Goal: Complete application form

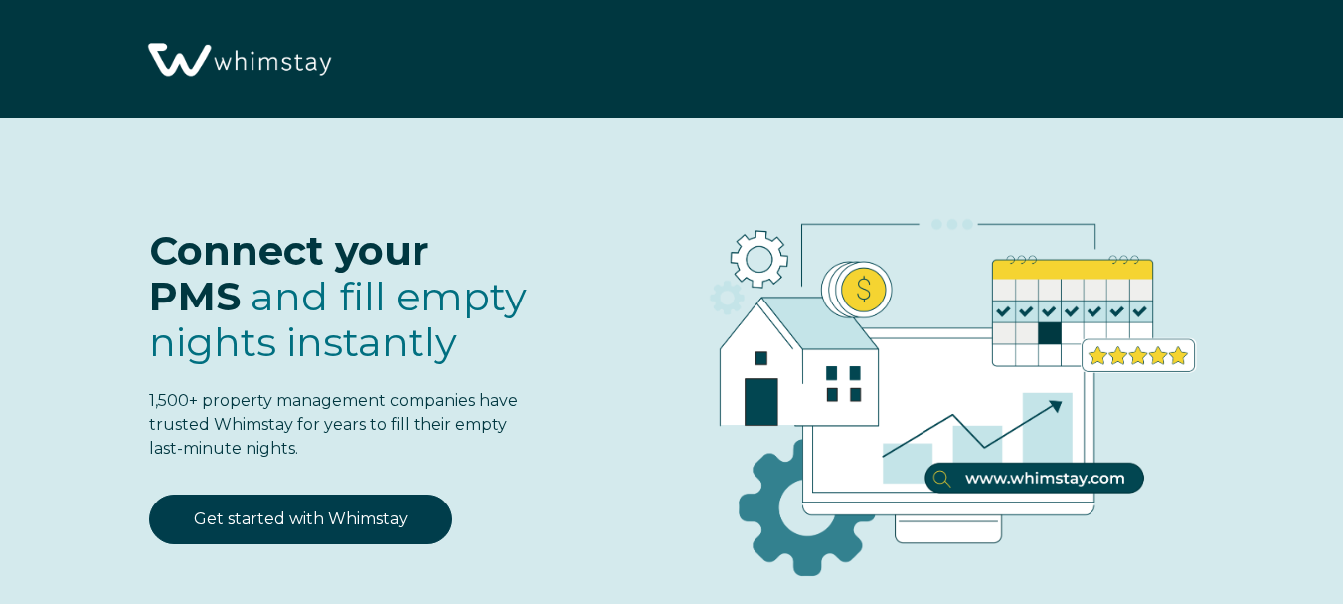
select select "US"
select select "Standard"
click at [317, 488] on div "Connect your PMS and fill empty nights instantly 1,500+ property management com…" at bounding box center [294, 326] width 468 height 336
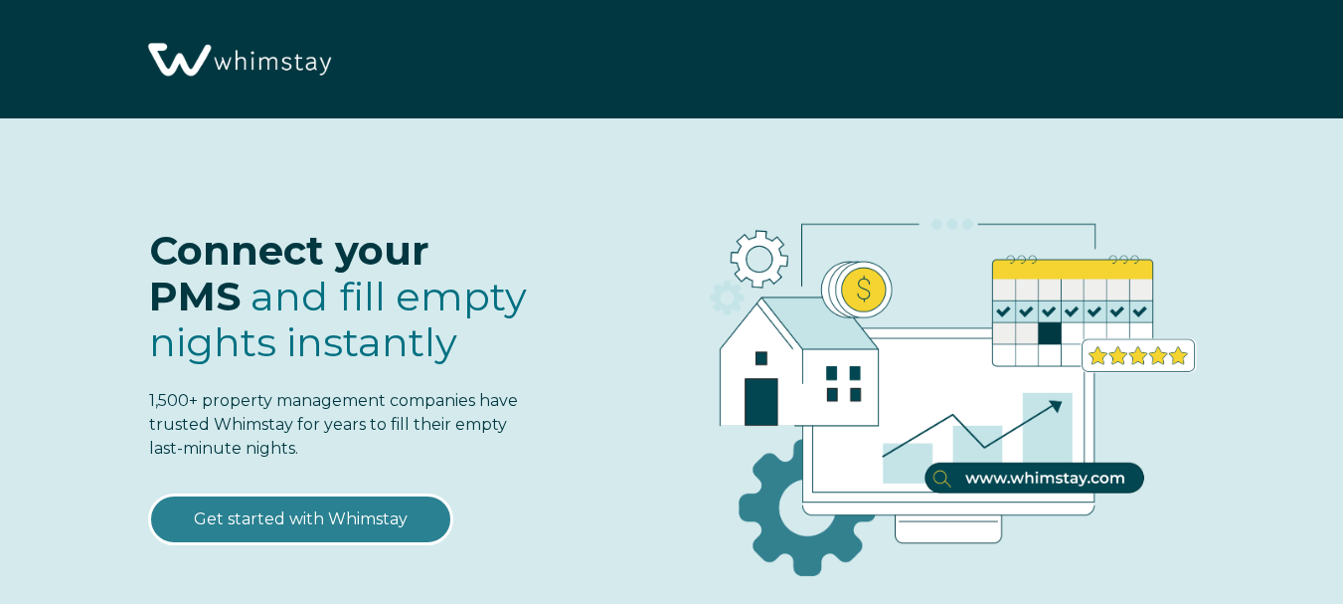
click at [311, 516] on link "Get started with Whimstay" at bounding box center [300, 519] width 303 height 50
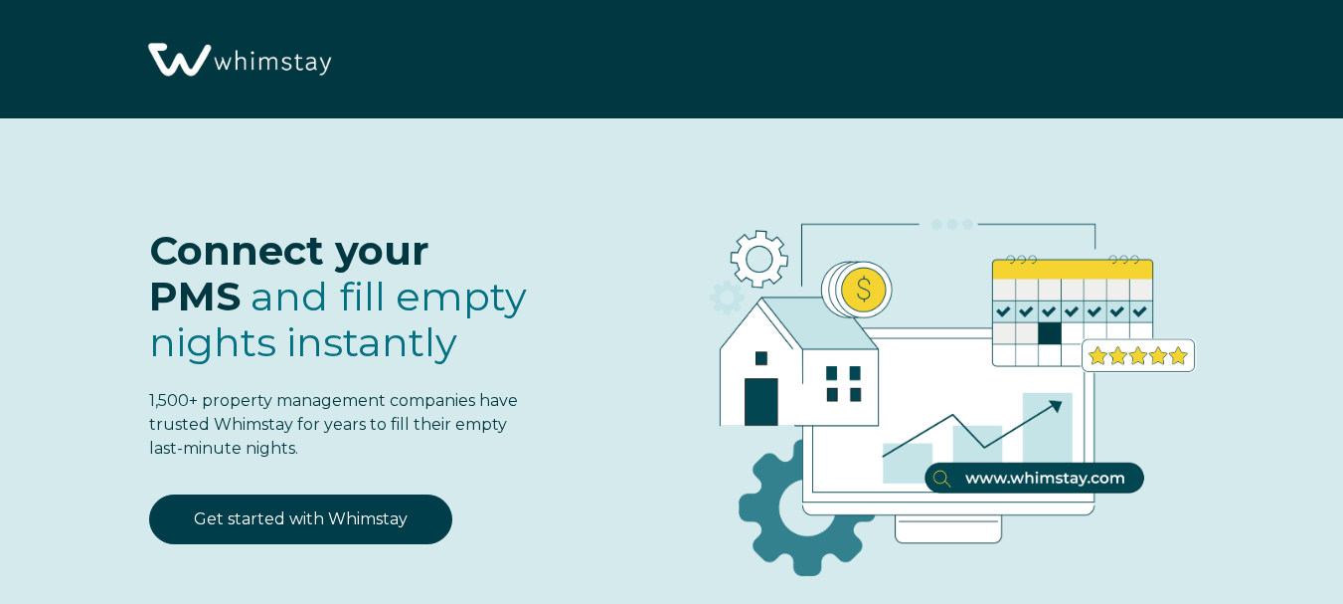
select select "US"
select select "Standard"
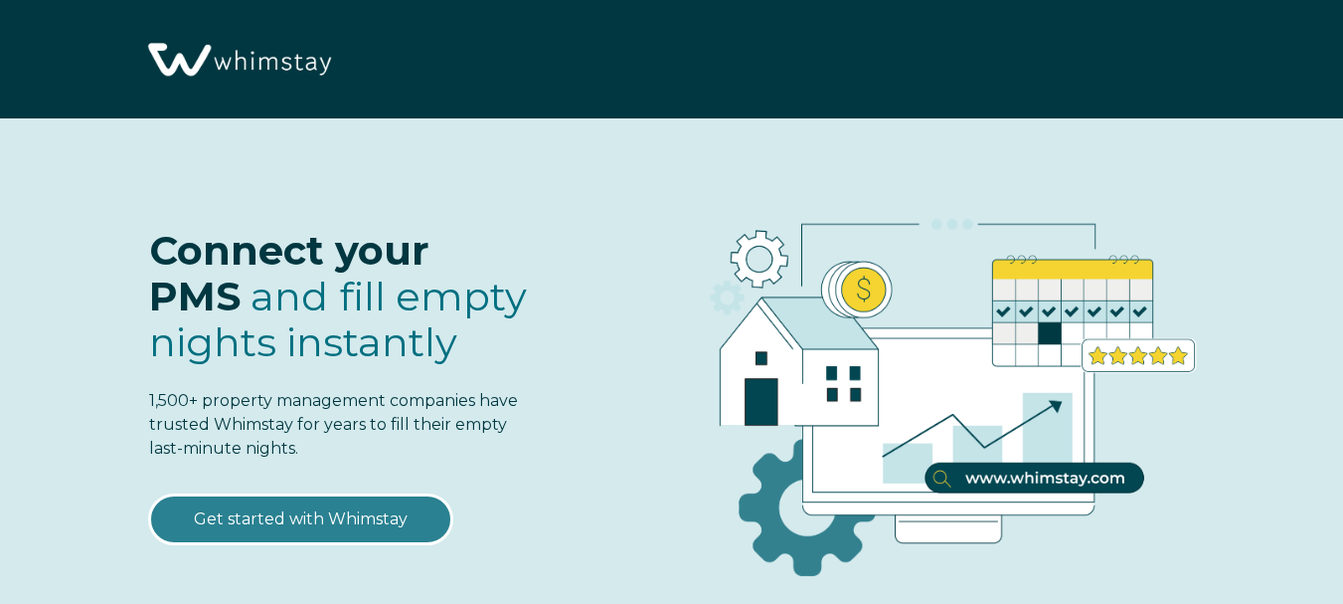
click at [333, 518] on link "Get started with Whimstay" at bounding box center [300, 519] width 303 height 50
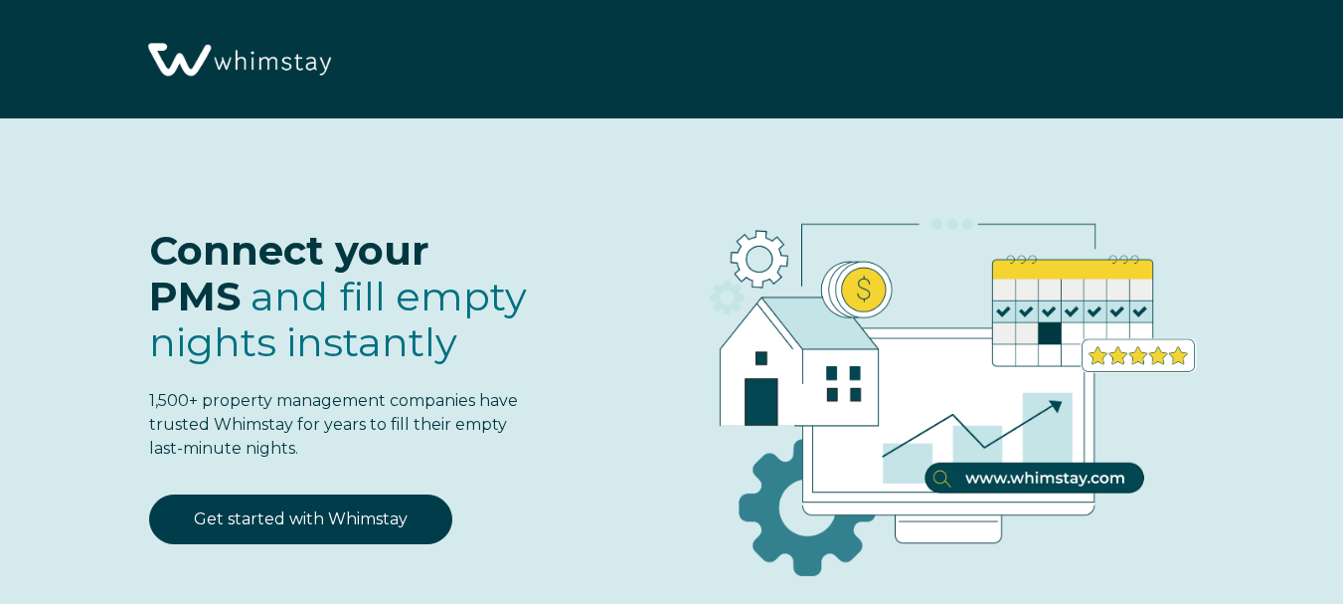
scroll to position [2320, 0]
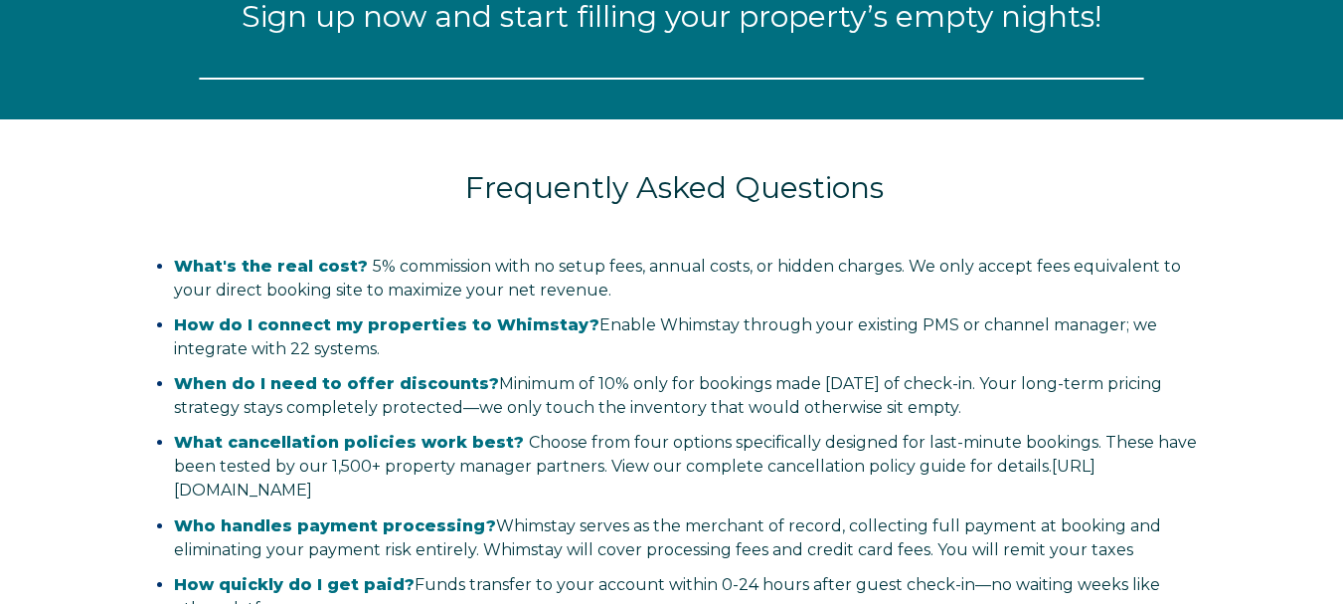
select select "US"
select select "Standard"
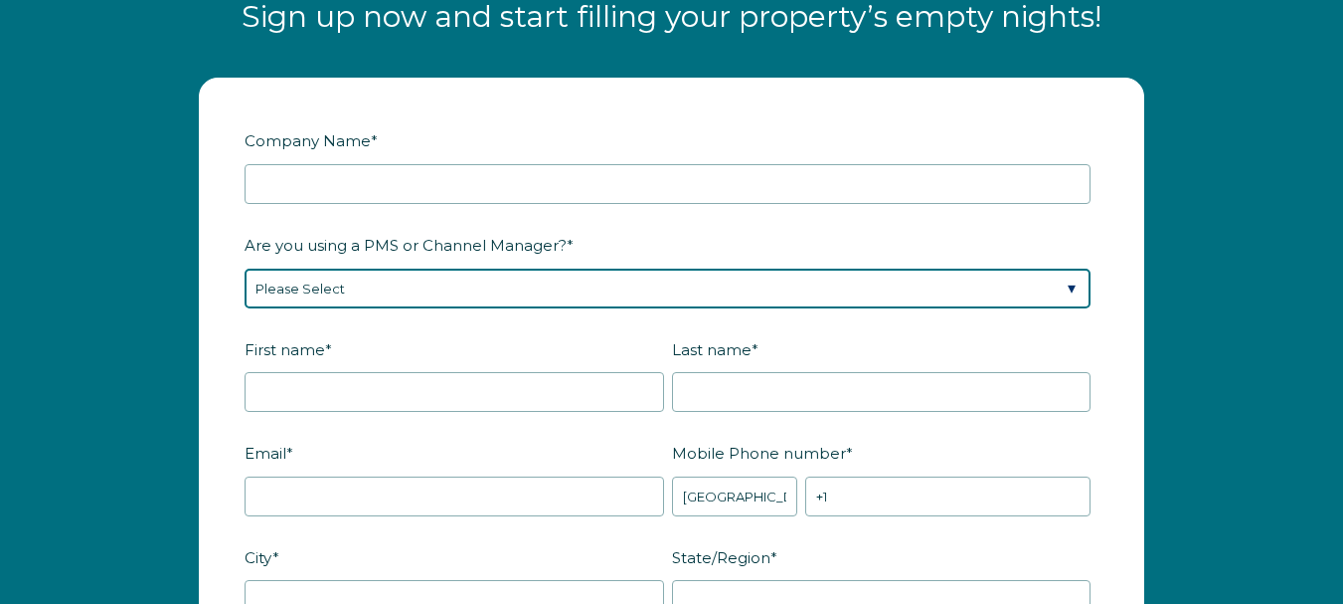
click at [1079, 284] on select "Please Select Barefoot BookingPal Boost Brightside CiiRUS Escapia Guesty Hostaw…" at bounding box center [668, 288] width 846 height 40
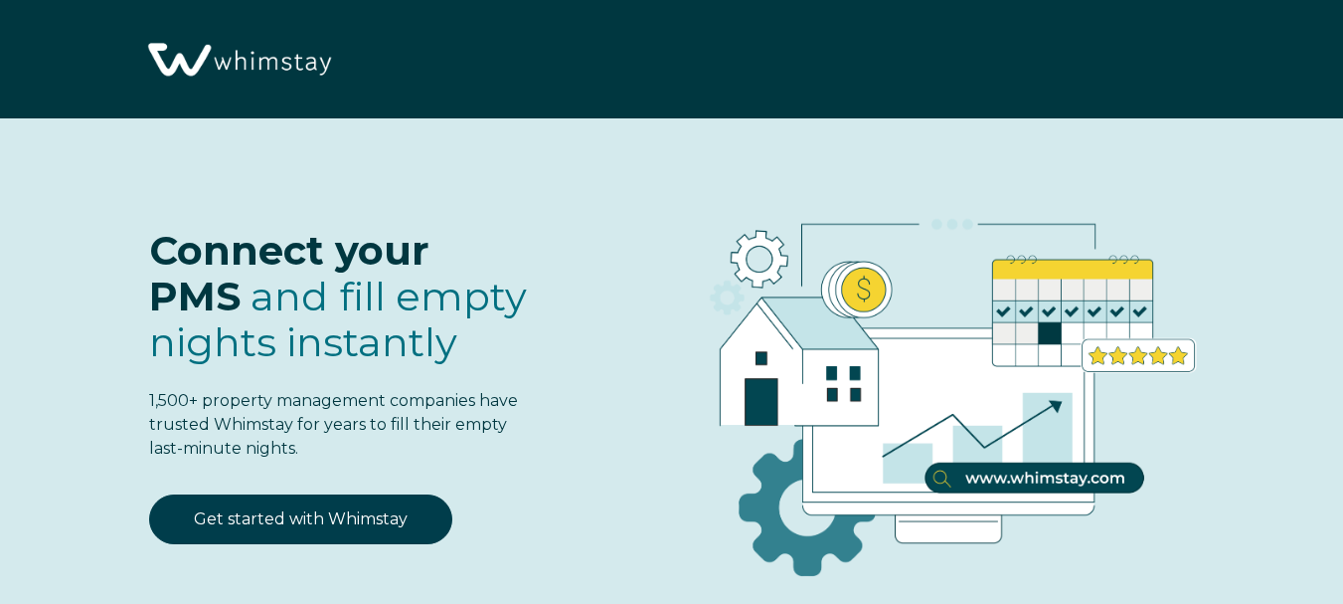
select select "US"
select select "Standard"
select select "US"
select select "Standard"
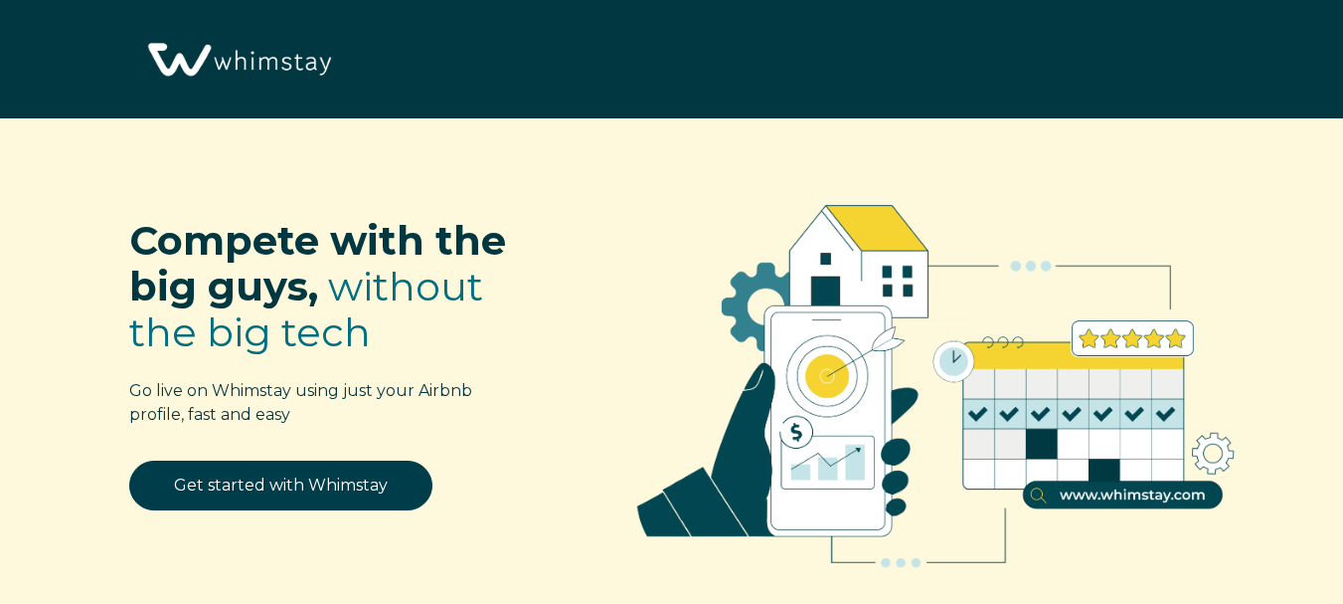
select select "US"
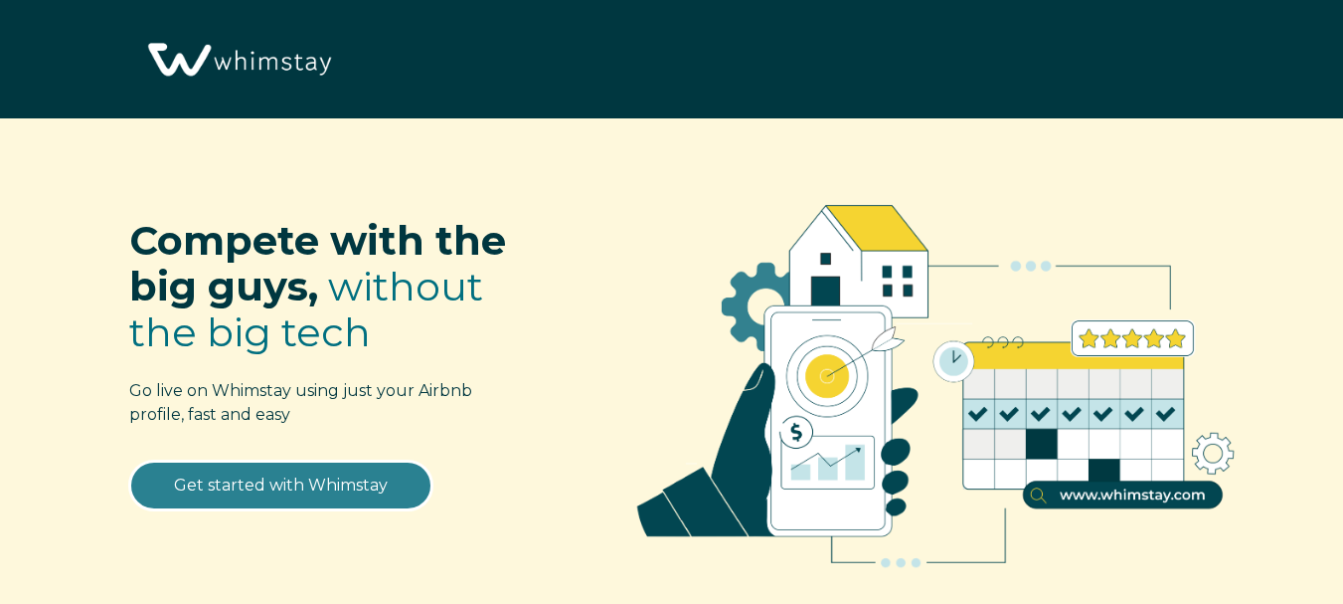
click at [302, 486] on link "Get started with Whimstay" at bounding box center [280, 485] width 303 height 50
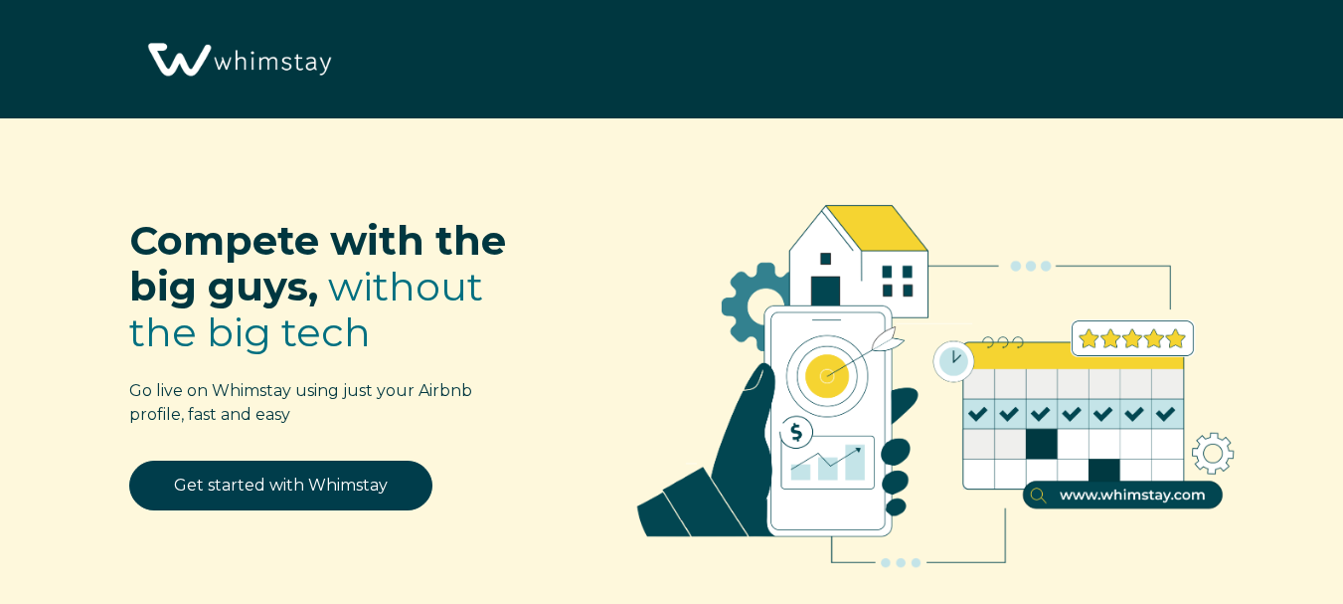
select select "US"
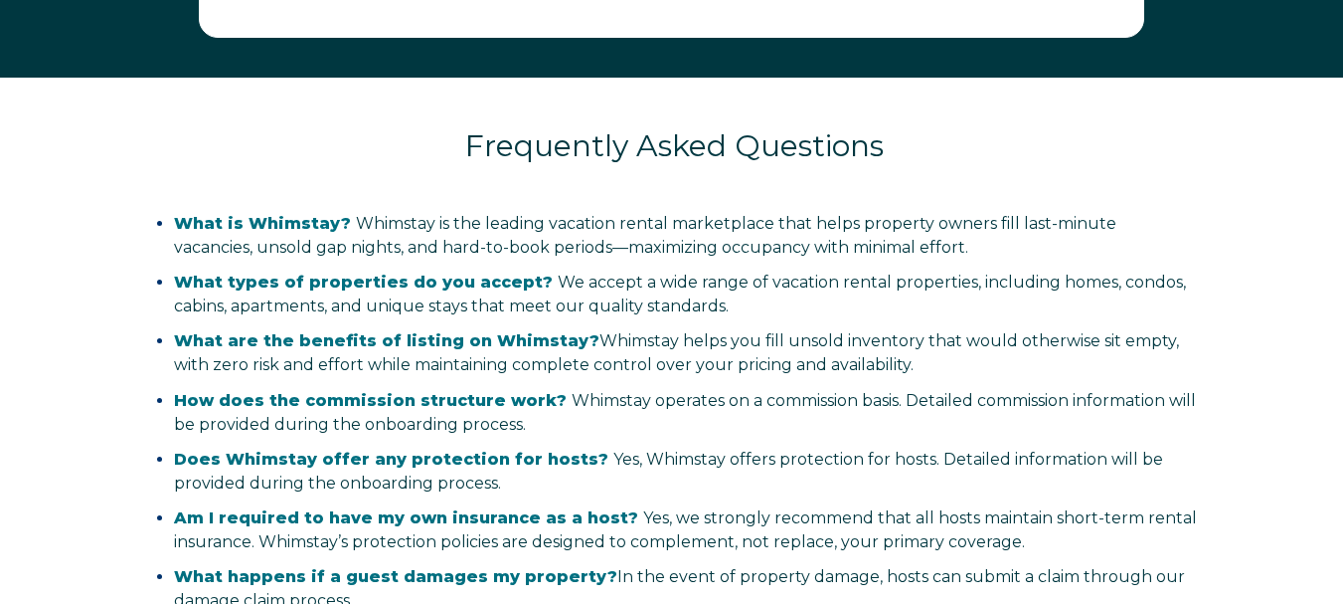
scroll to position [3324, 0]
